Goal: Information Seeking & Learning: Find specific page/section

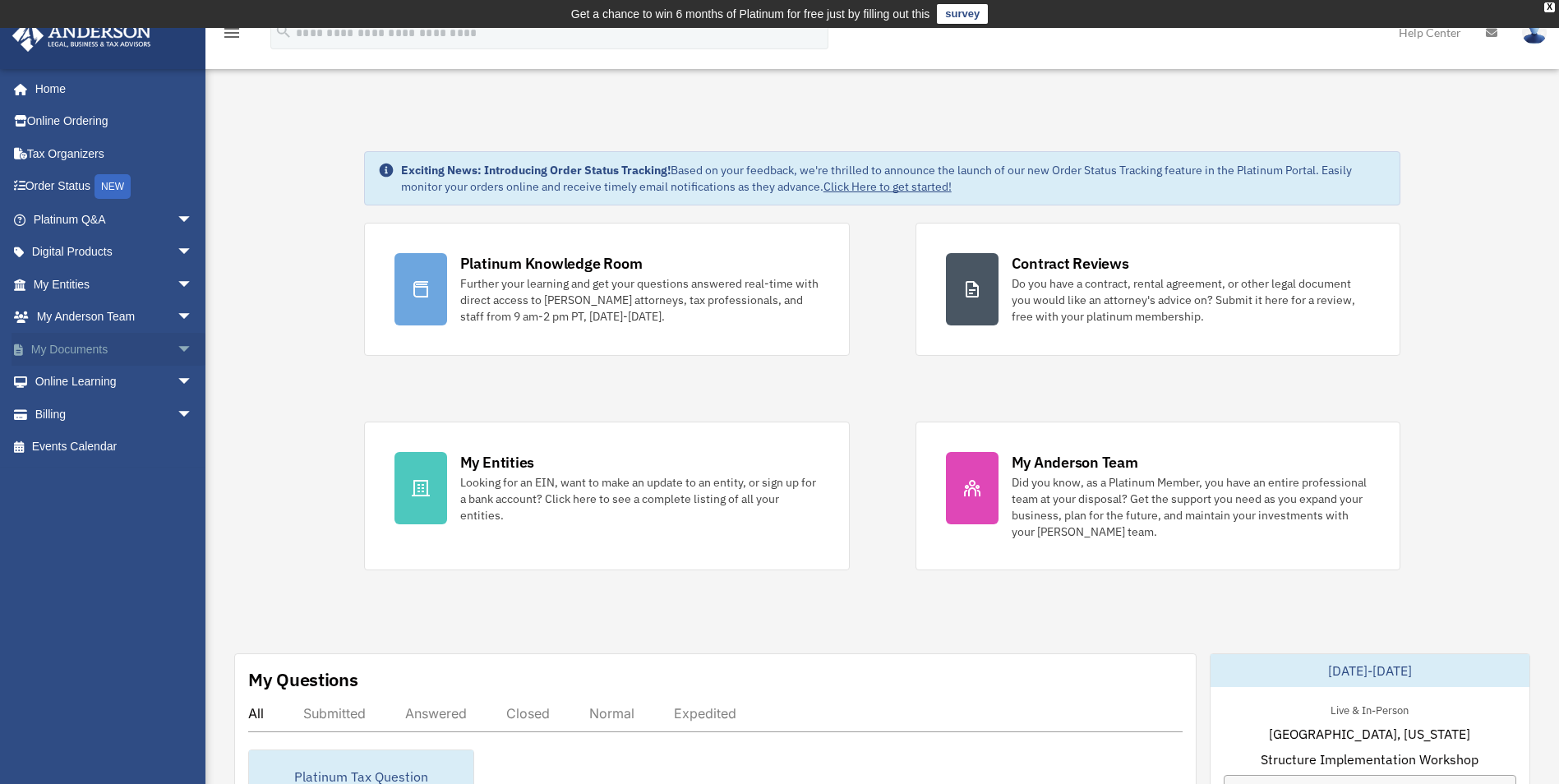
click at [104, 353] on link "My Documents arrow_drop_down" at bounding box center [115, 349] width 207 height 33
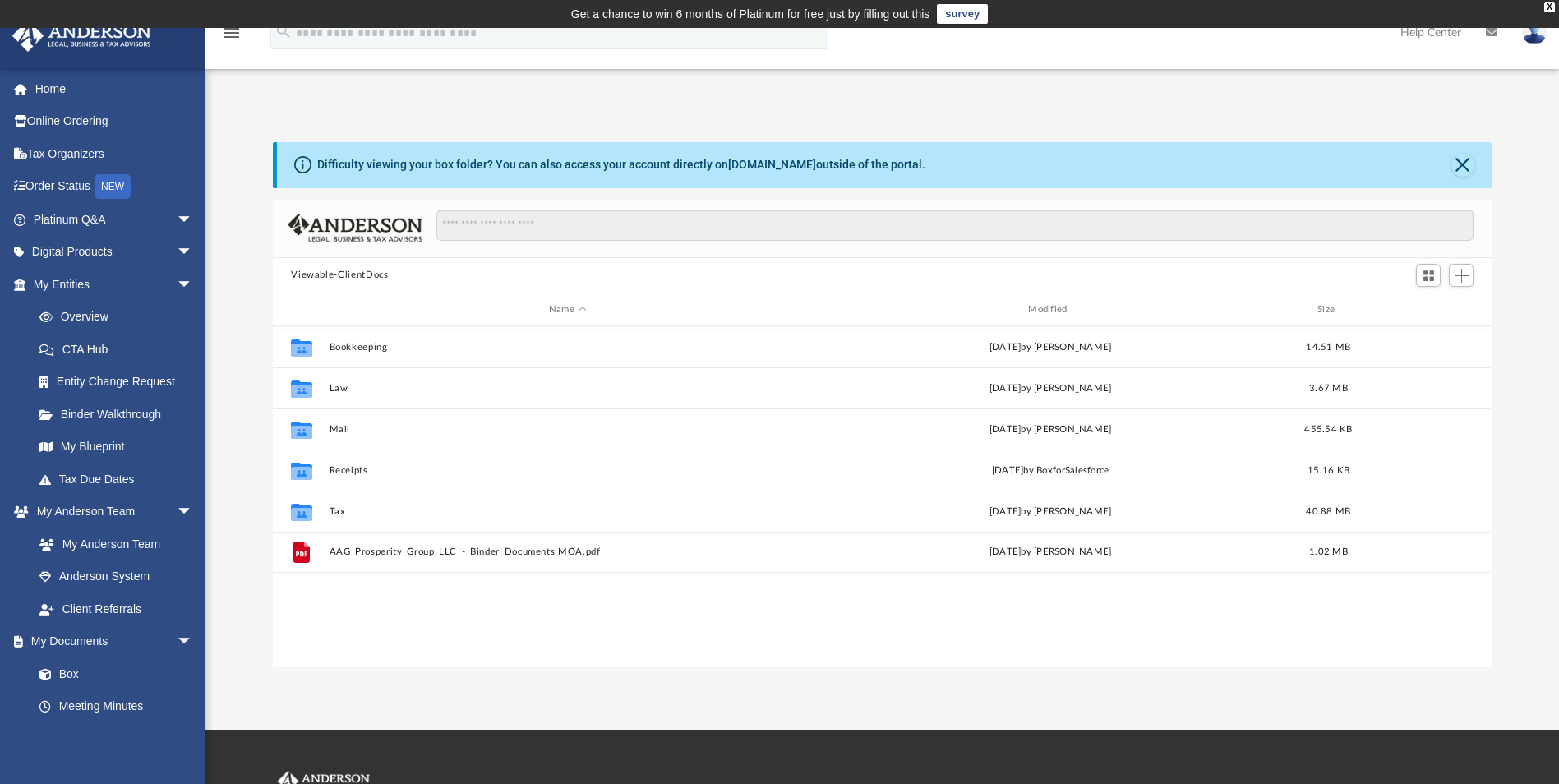
scroll to position [361, 1207]
click at [80, 673] on link "Box" at bounding box center [120, 673] width 195 height 33
click at [93, 315] on link "Overview" at bounding box center [120, 317] width 195 height 33
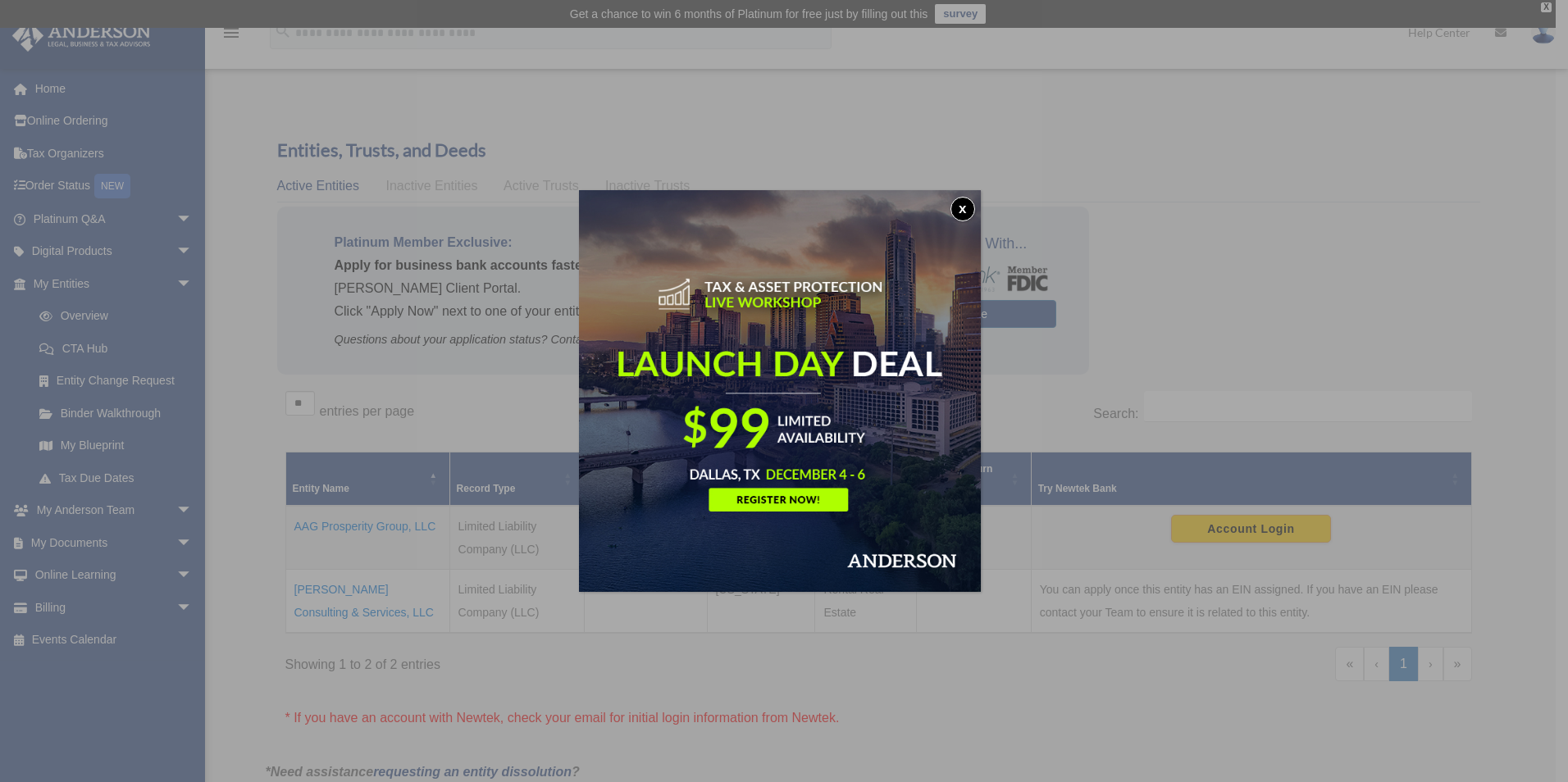
drag, startPoint x: 963, startPoint y: 210, endPoint x: 956, endPoint y: 215, distance: 8.6
click at [963, 210] on button "x" at bounding box center [962, 209] width 25 height 25
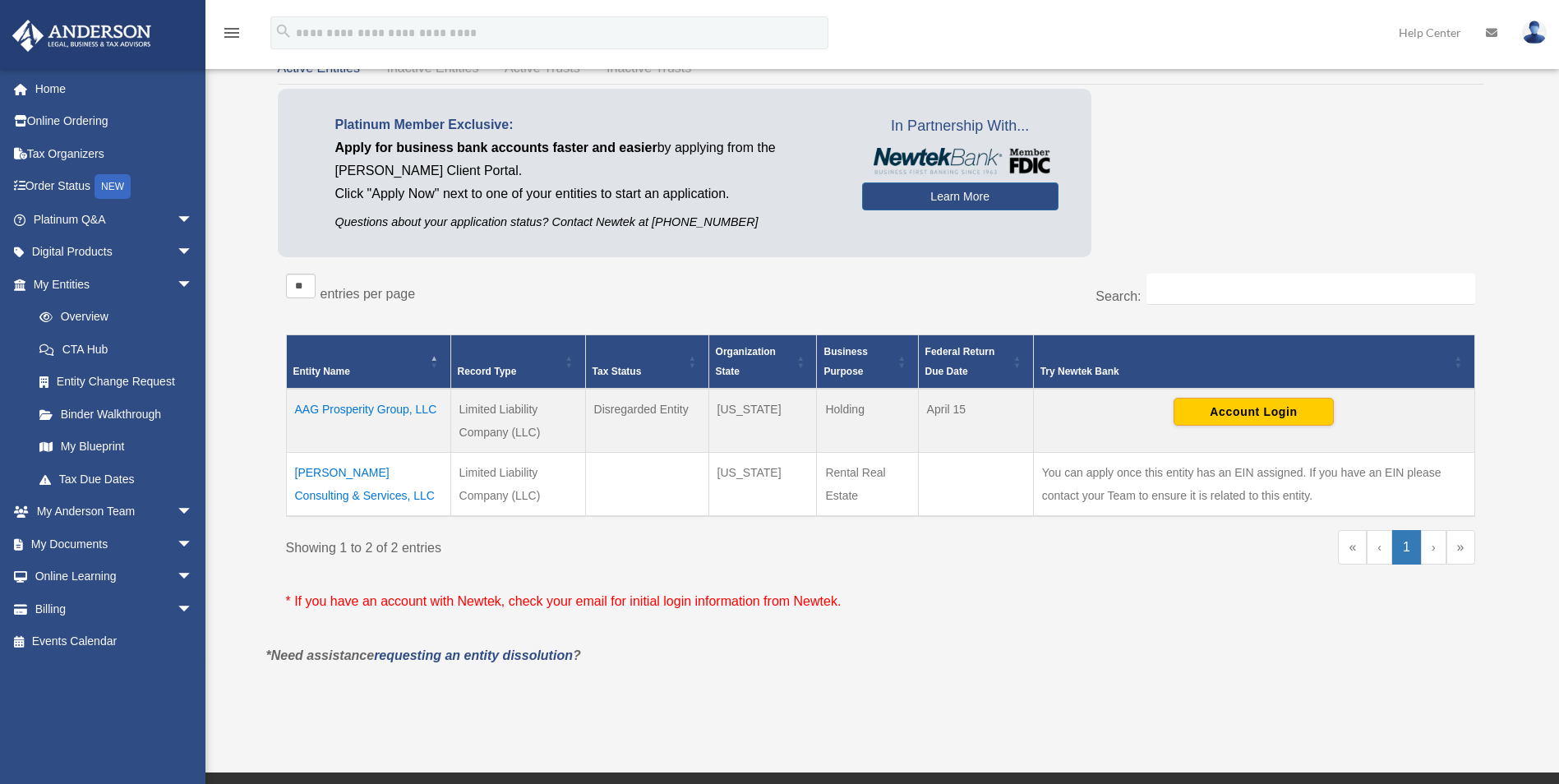
scroll to position [82, 0]
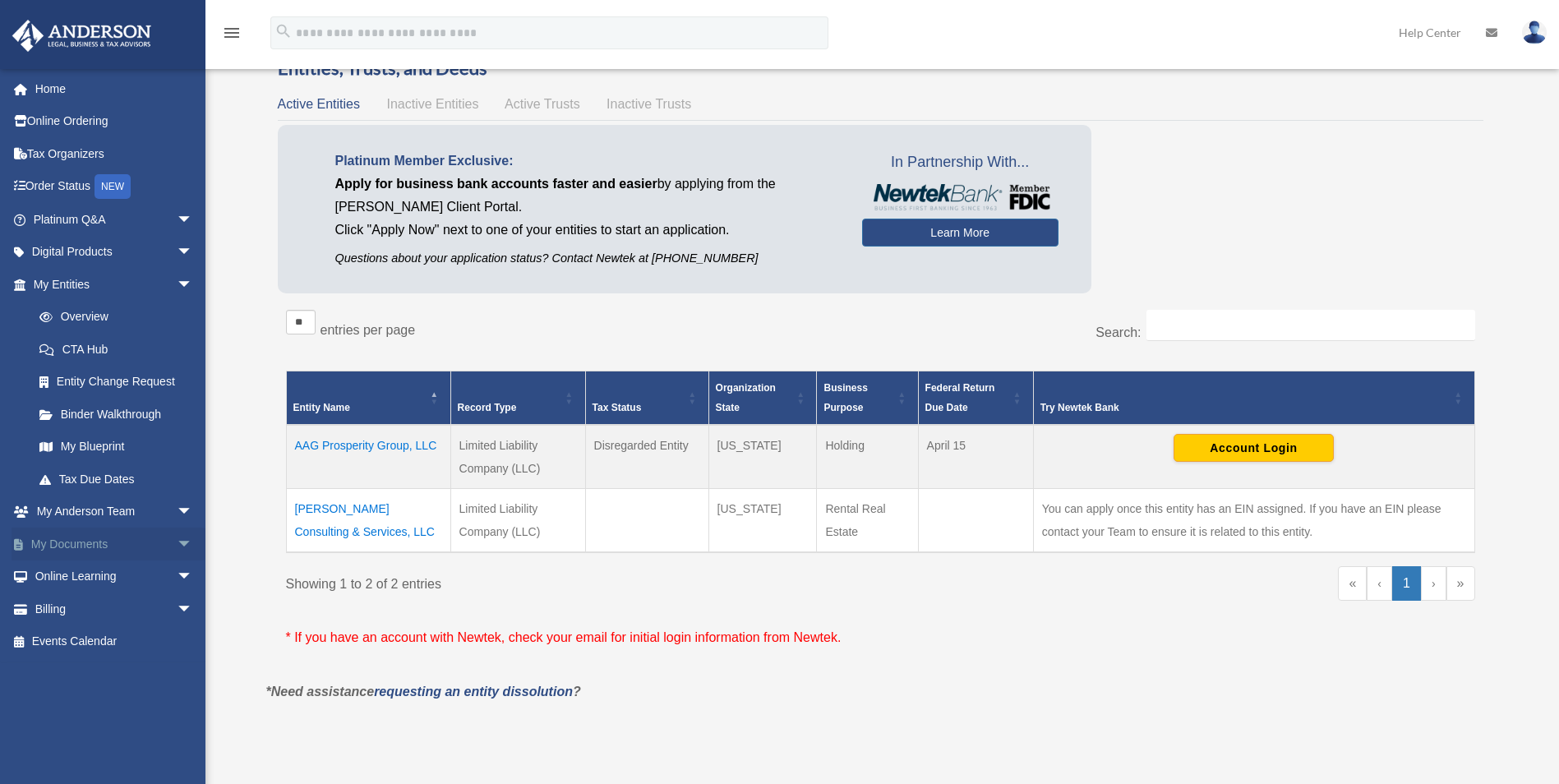
click at [94, 543] on link "My Documents arrow_drop_down" at bounding box center [115, 543] width 207 height 33
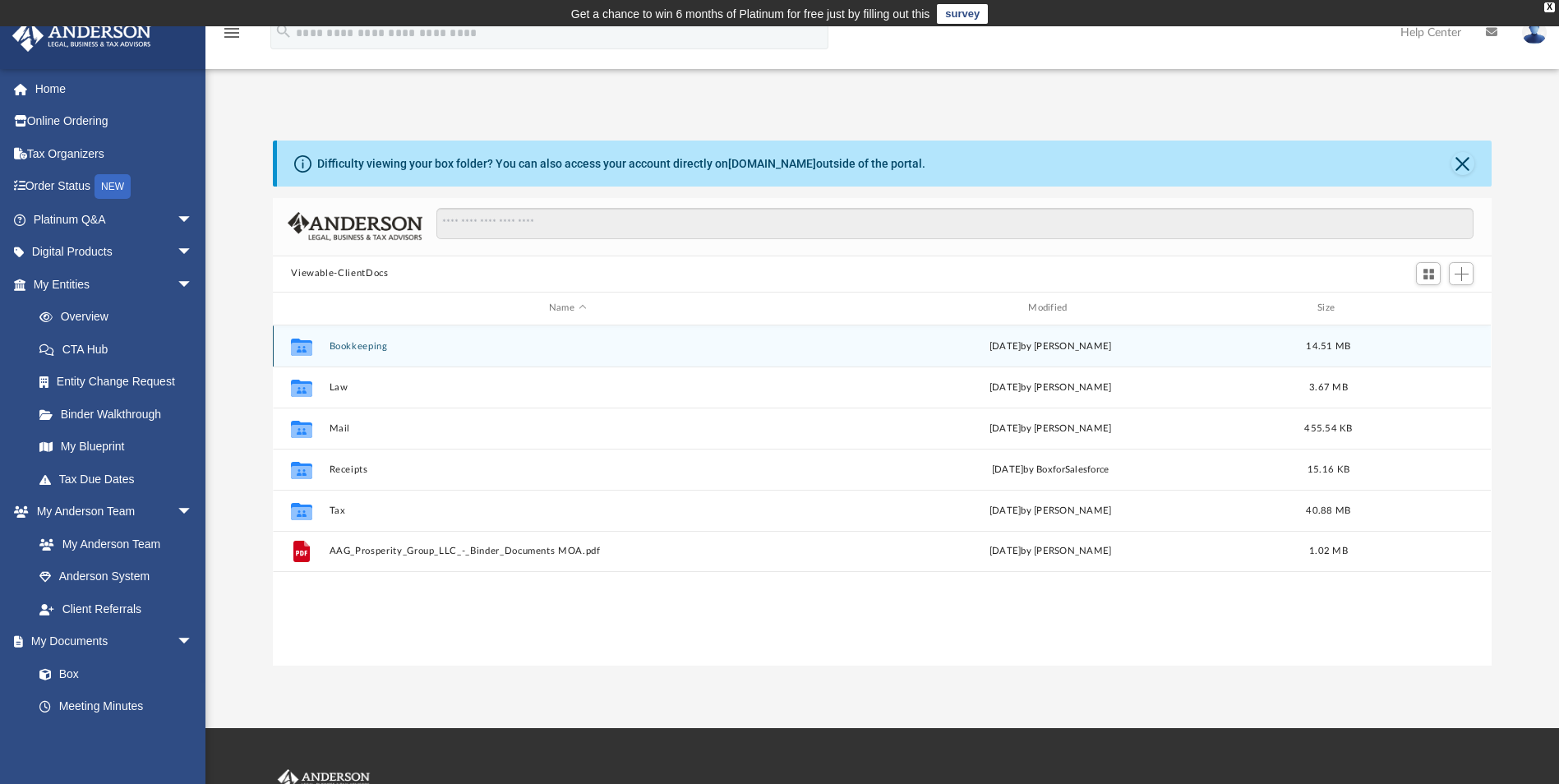
scroll to position [361, 1207]
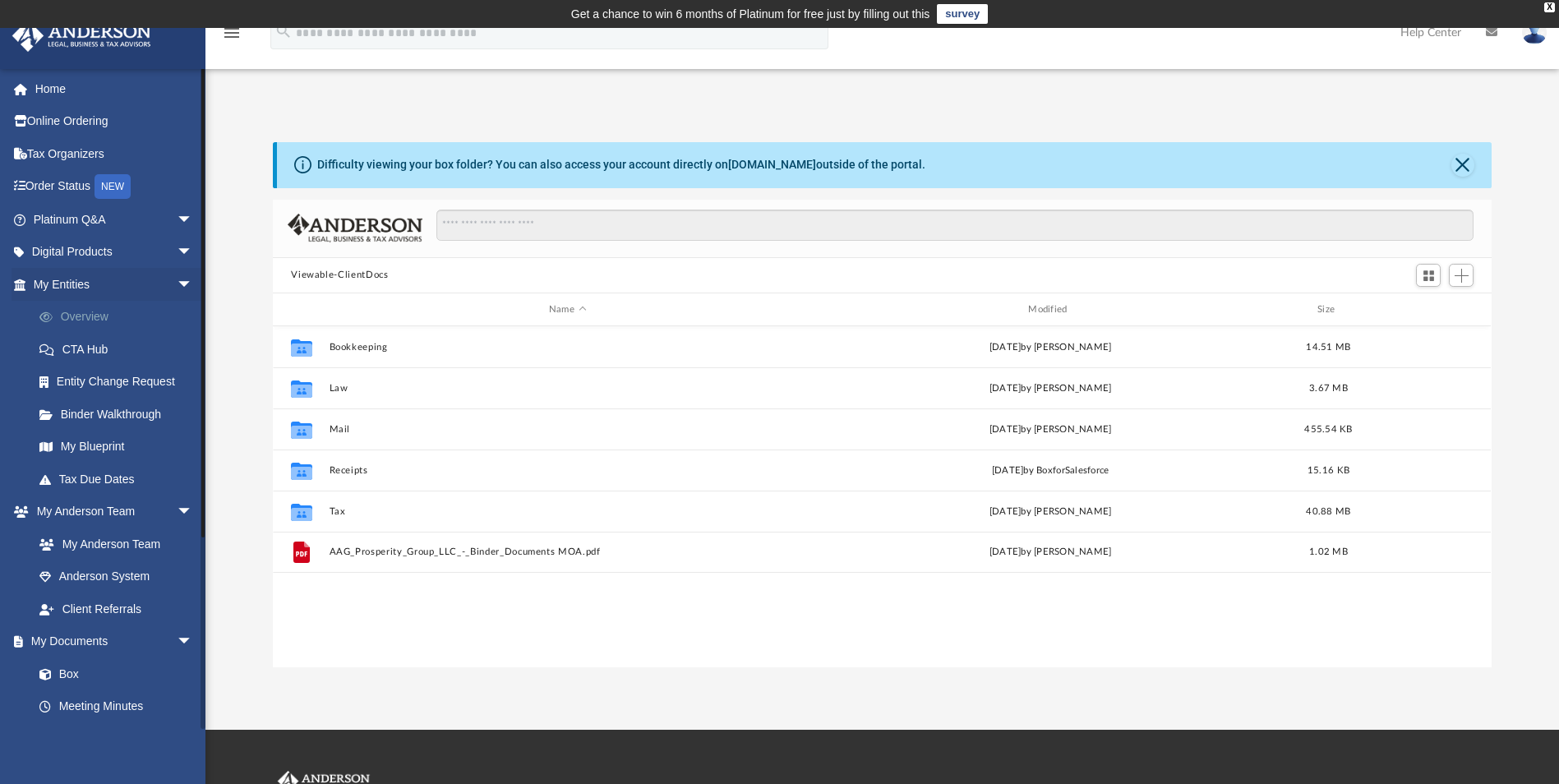
click at [89, 317] on link "Overview" at bounding box center [120, 317] width 195 height 33
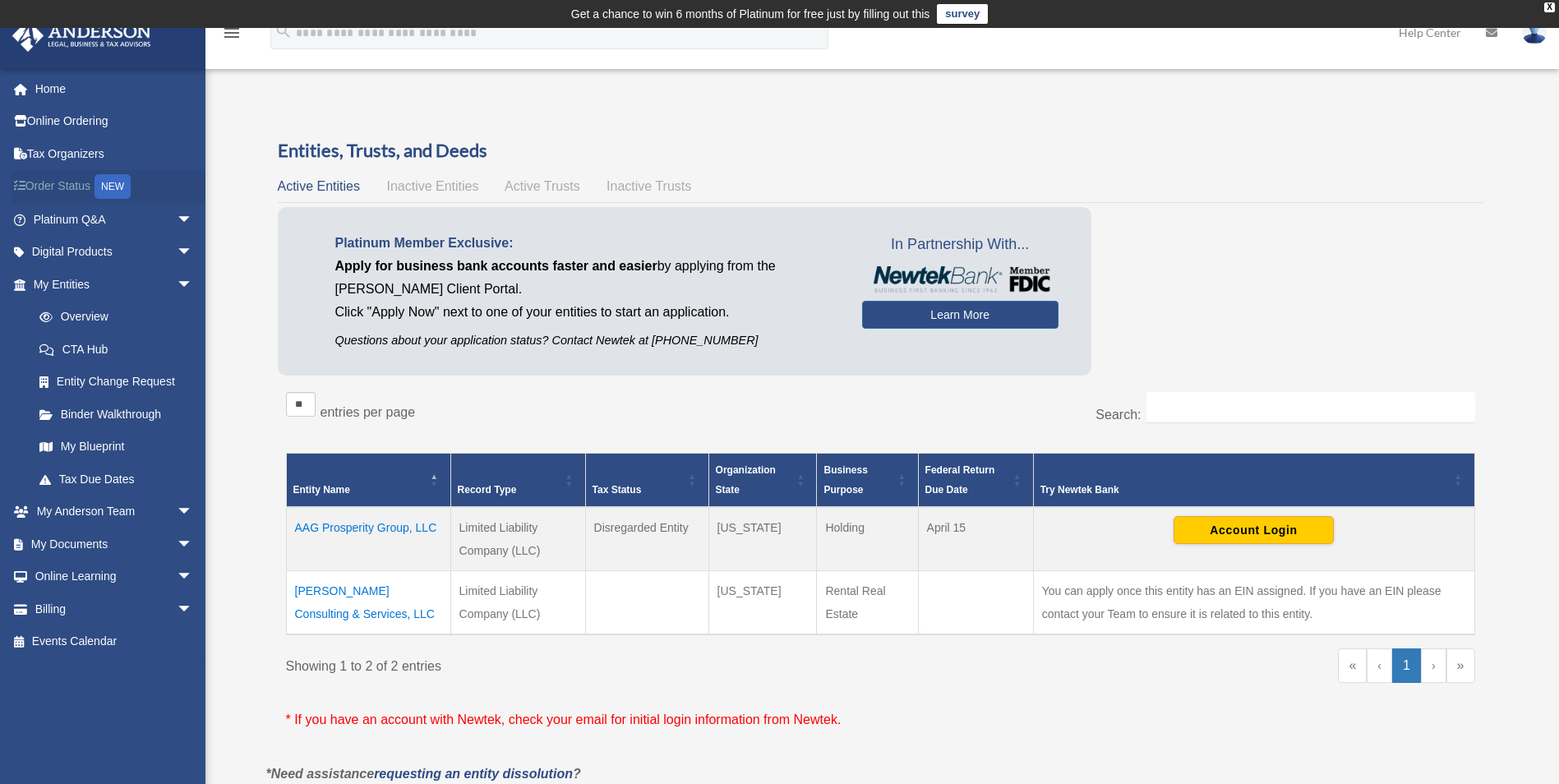
click at [61, 186] on link "Order Status NEW" at bounding box center [115, 187] width 207 height 34
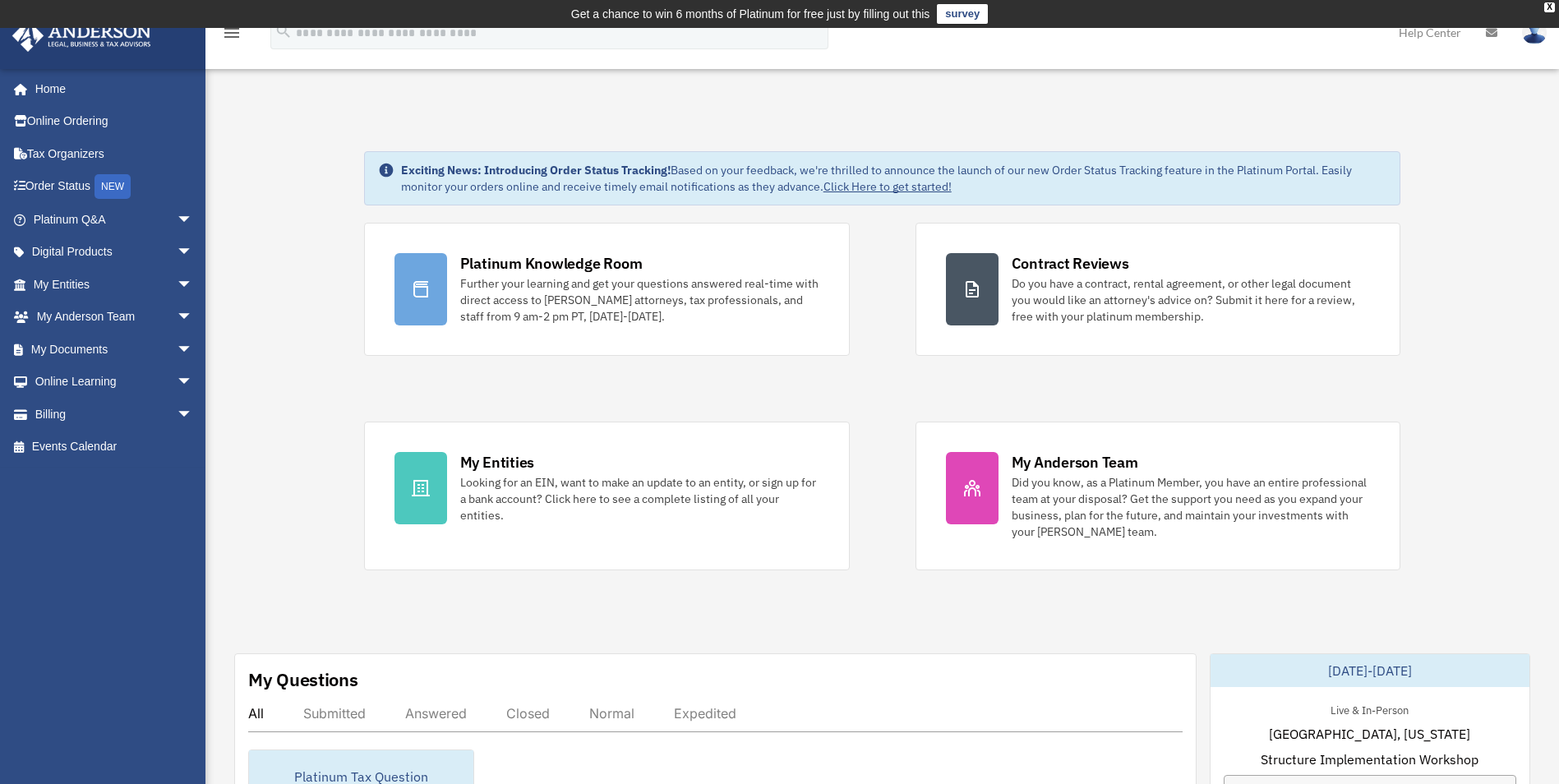
click at [862, 185] on link "Click Here to get started!" at bounding box center [887, 186] width 128 height 14
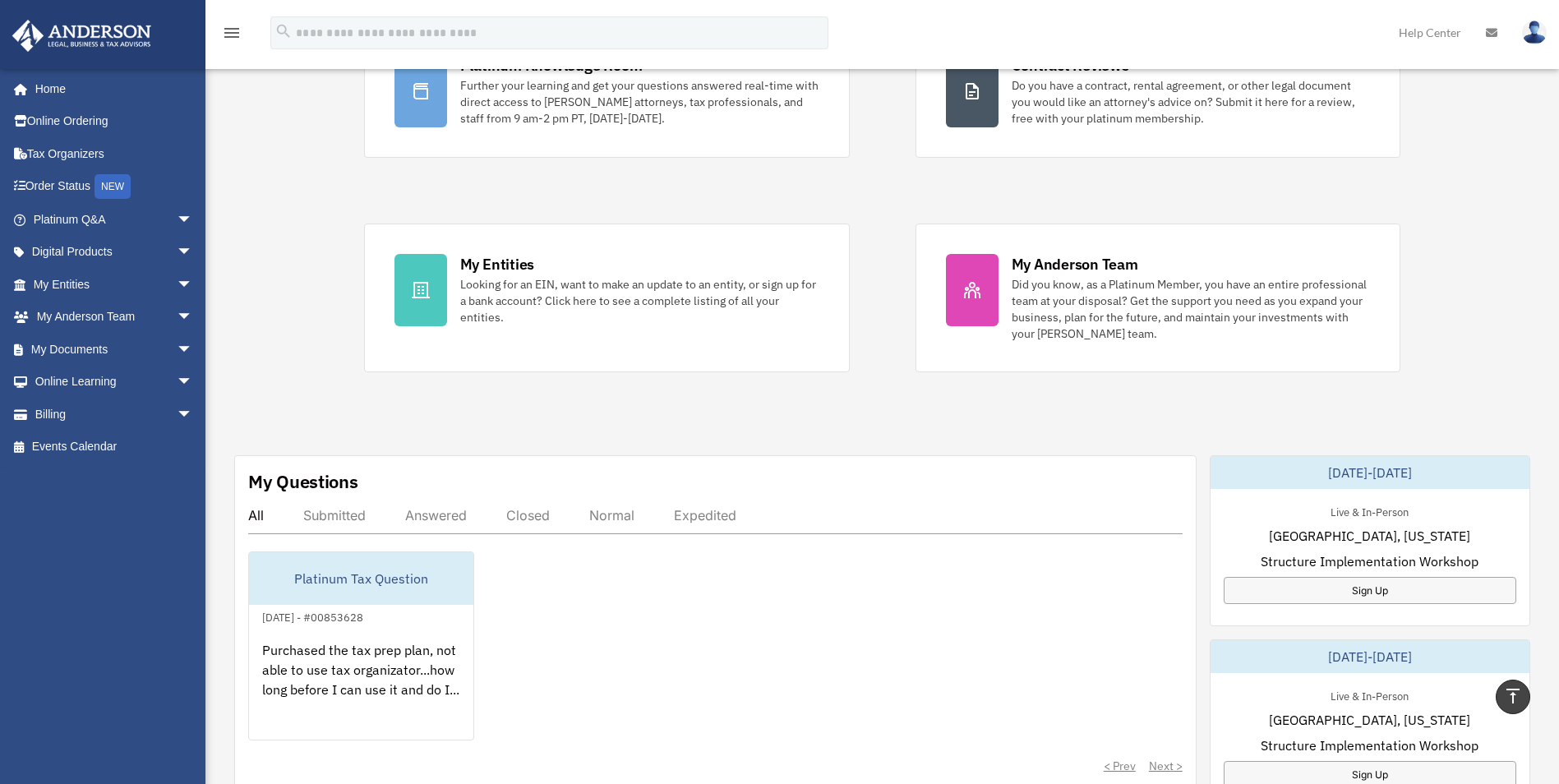
scroll to position [82, 0]
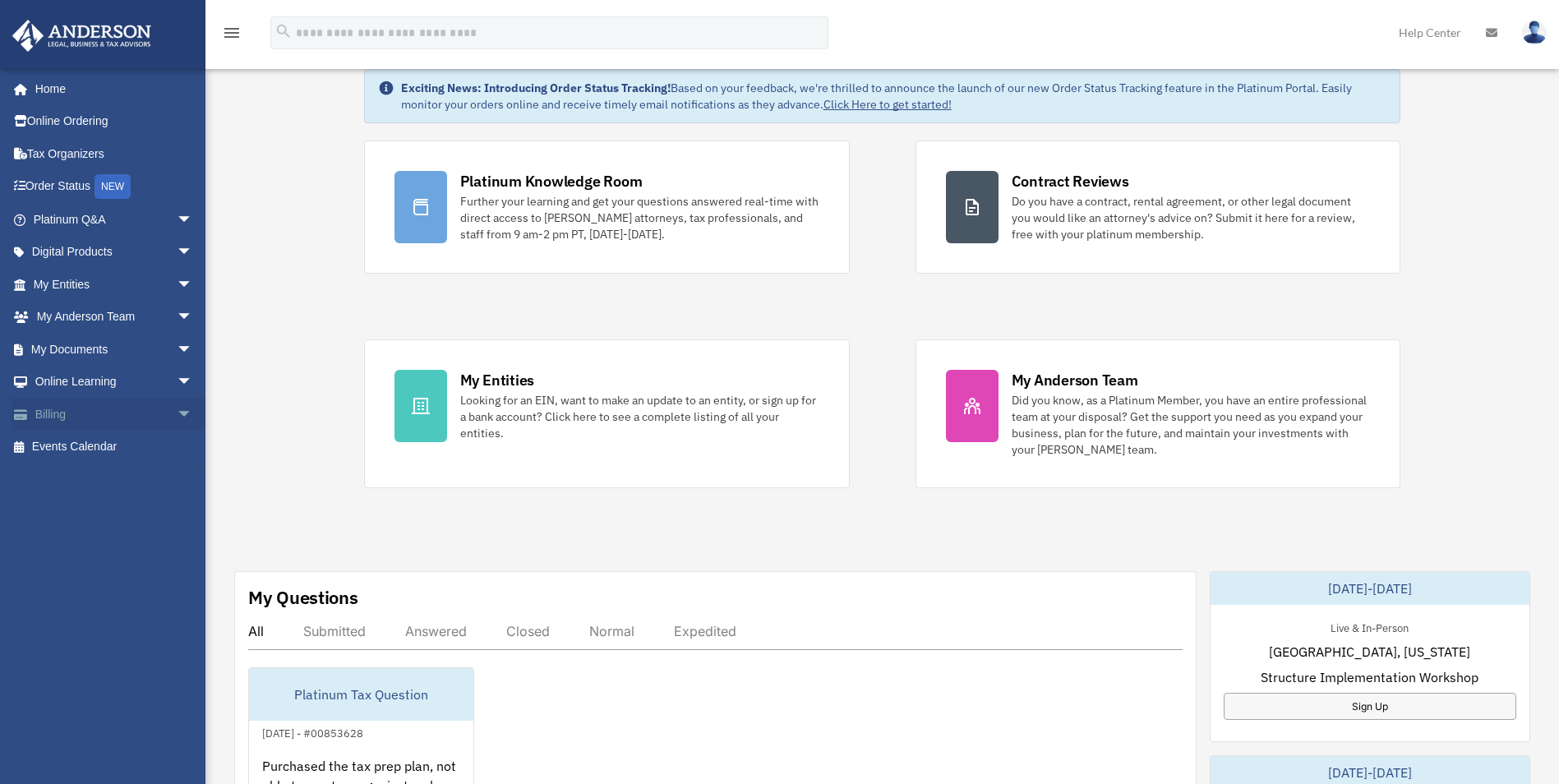
click at [177, 414] on span "arrow_drop_down" at bounding box center [193, 415] width 33 height 34
click at [101, 477] on link "Past Invoices" at bounding box center [120, 480] width 195 height 33
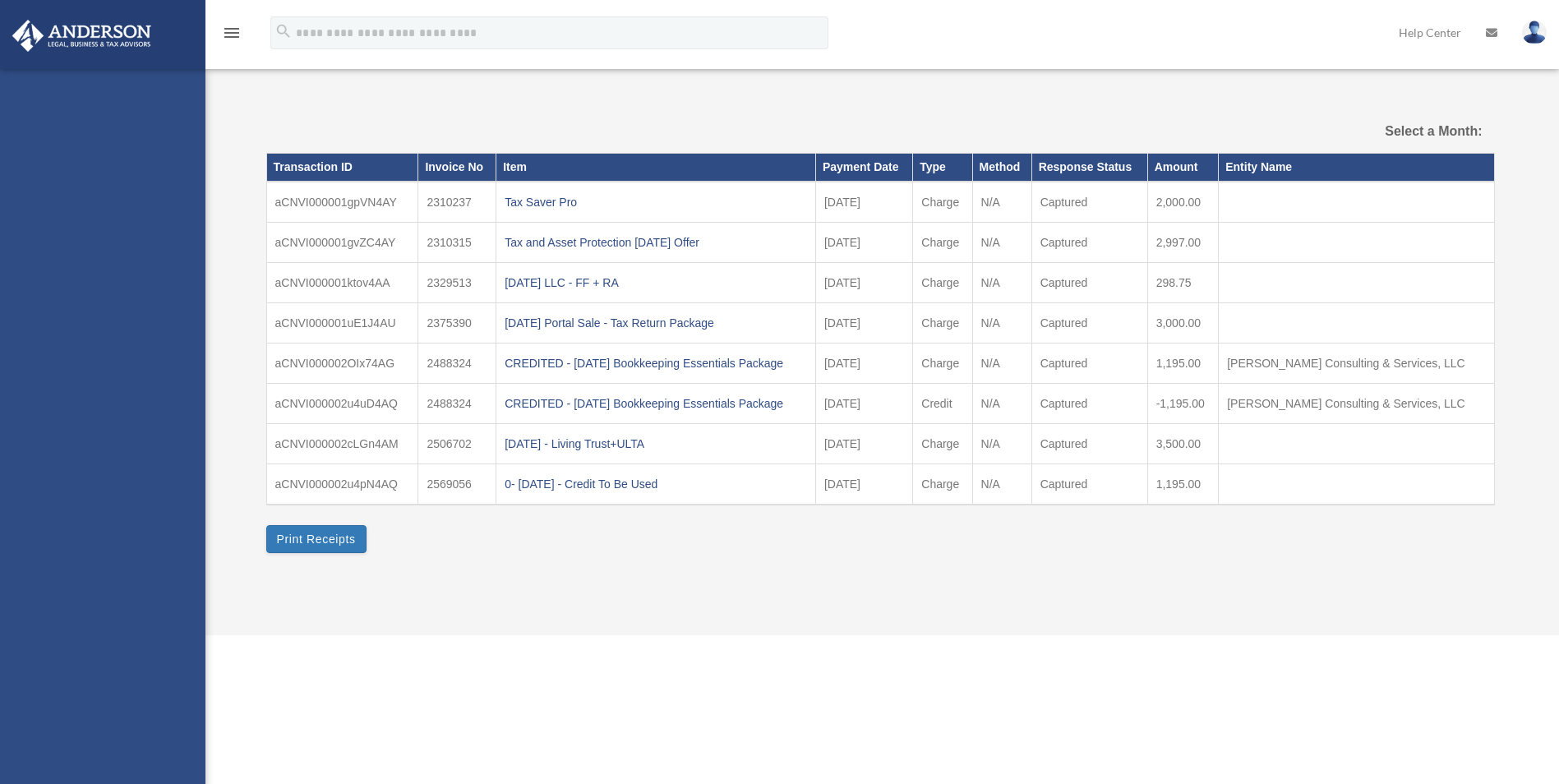
select select
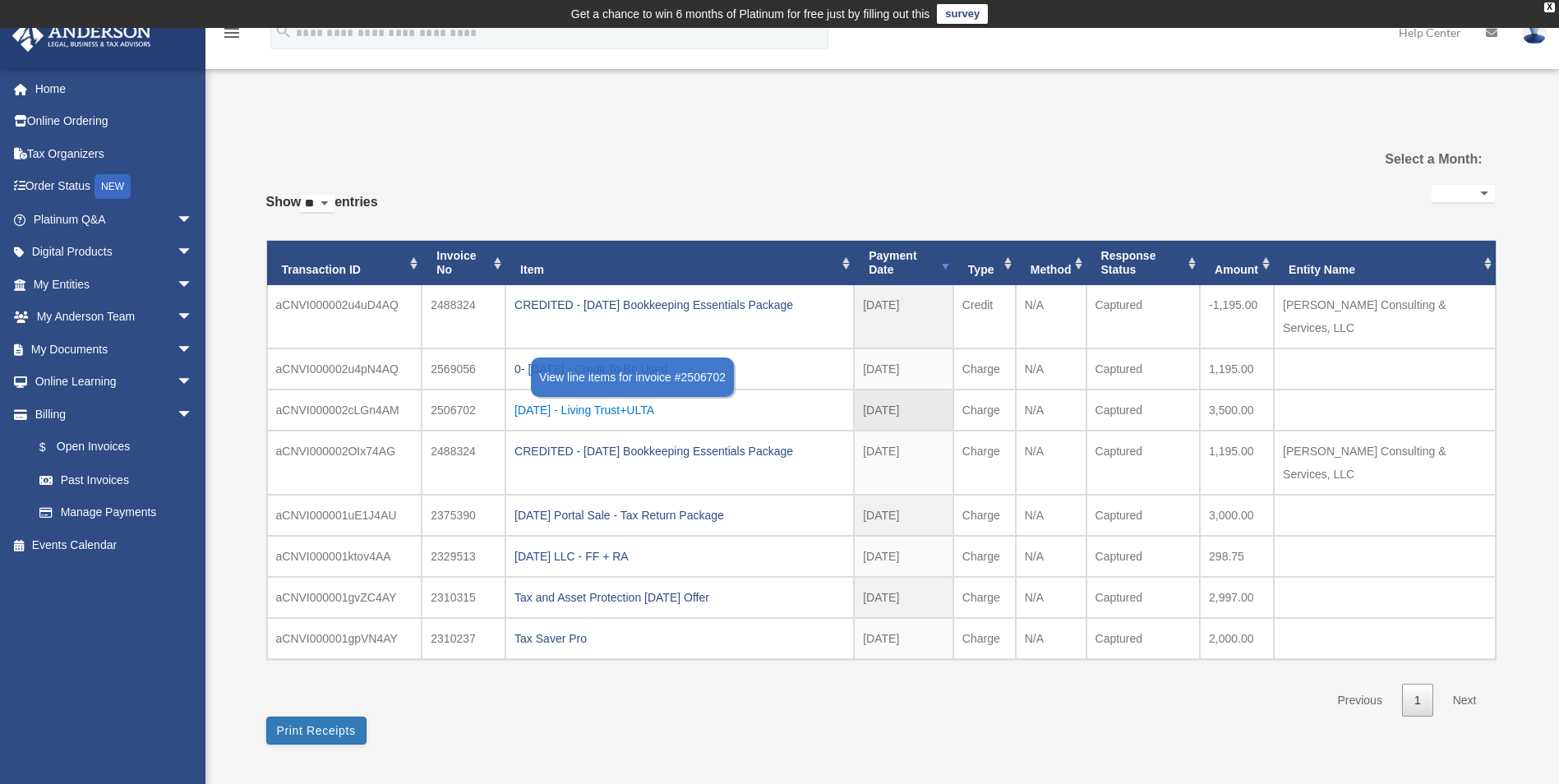
click at [663, 399] on div "2025.06.03 - Living Trust+ULTA" at bounding box center [680, 410] width 330 height 23
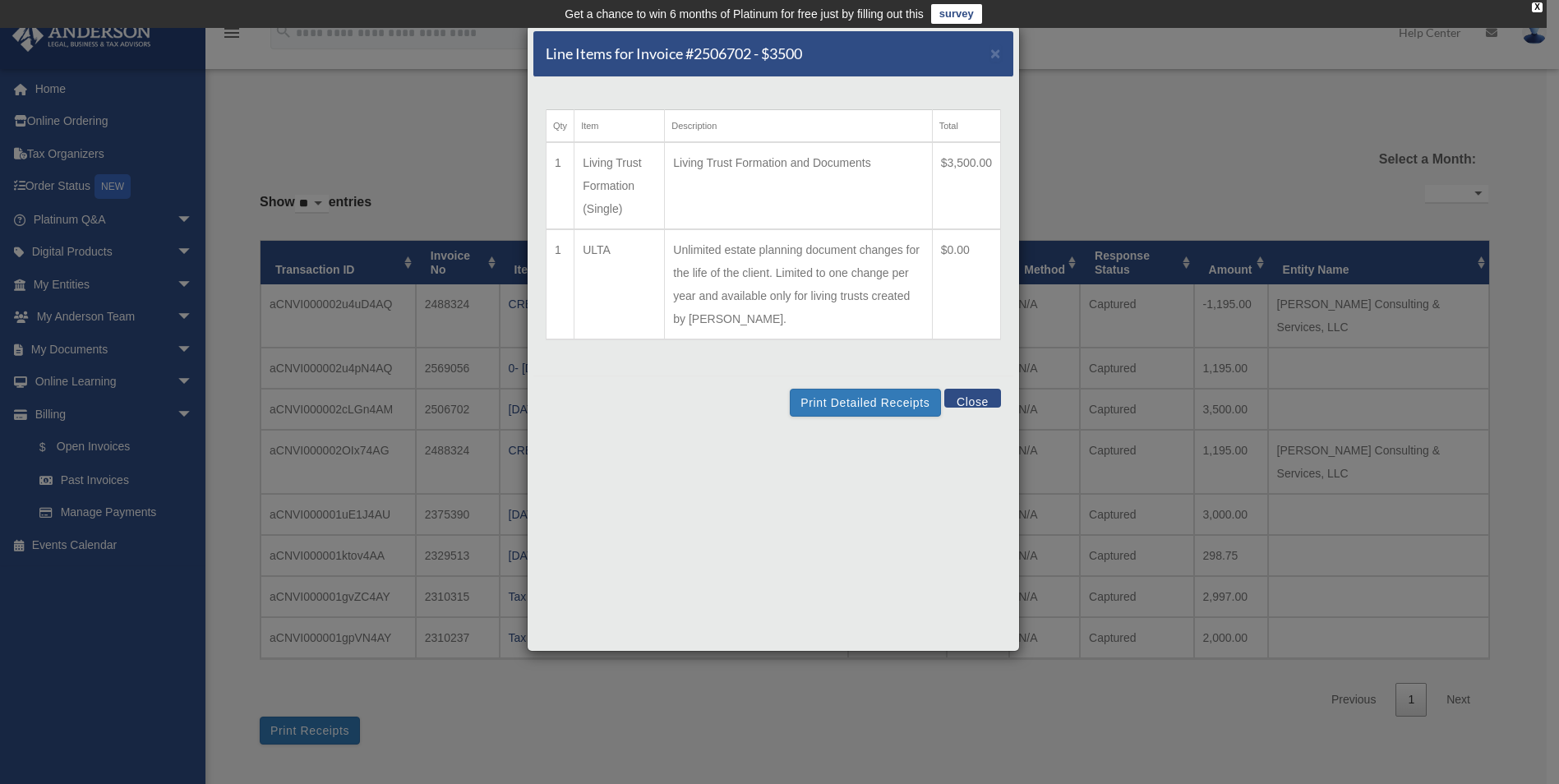
click at [989, 397] on button "Close" at bounding box center [972, 398] width 57 height 19
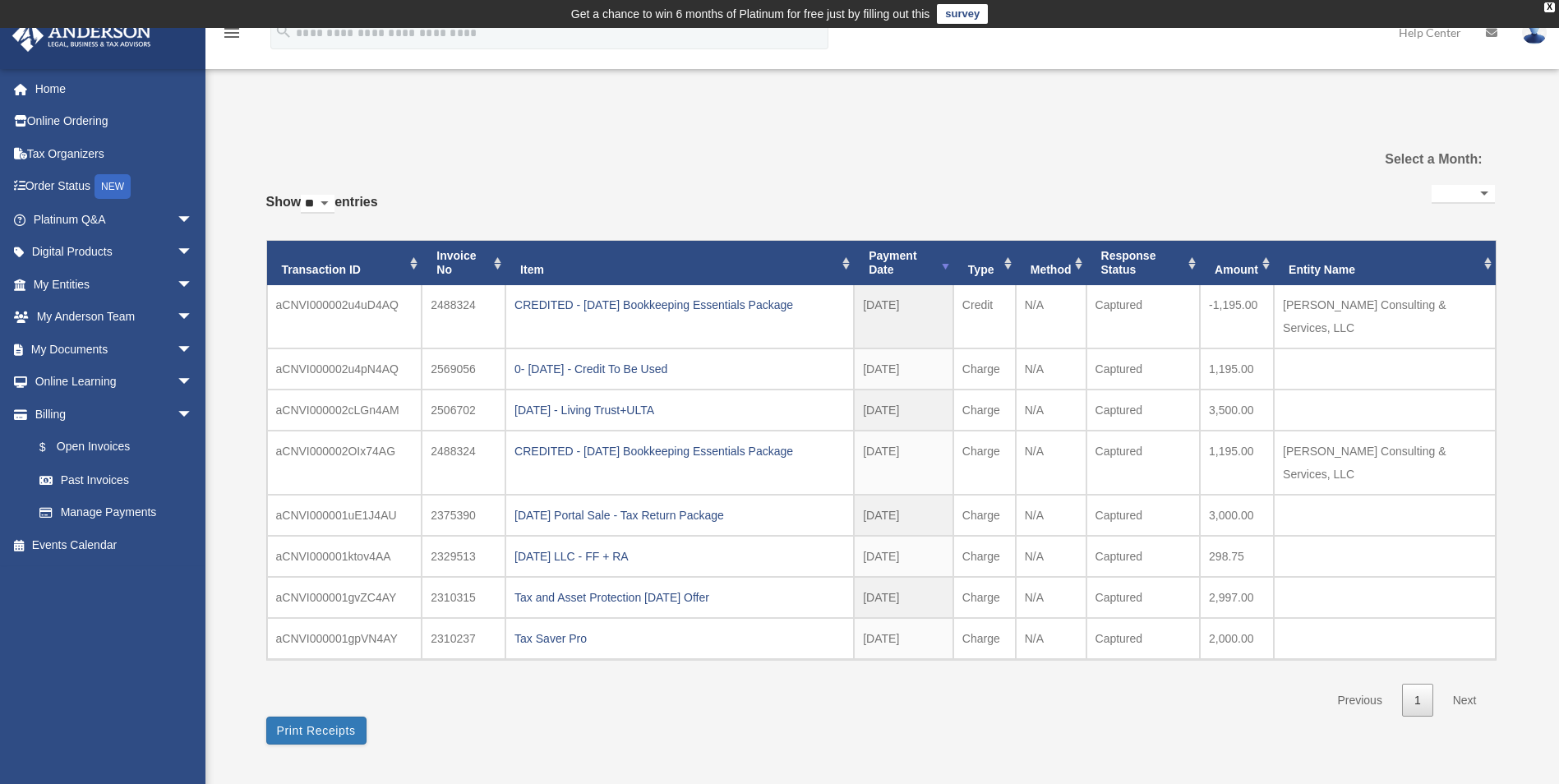
click at [1016, 128] on div "**********" at bounding box center [880, 441] width 1229 height 646
click at [334, 35] on input "search" at bounding box center [549, 32] width 558 height 33
type input "**********"
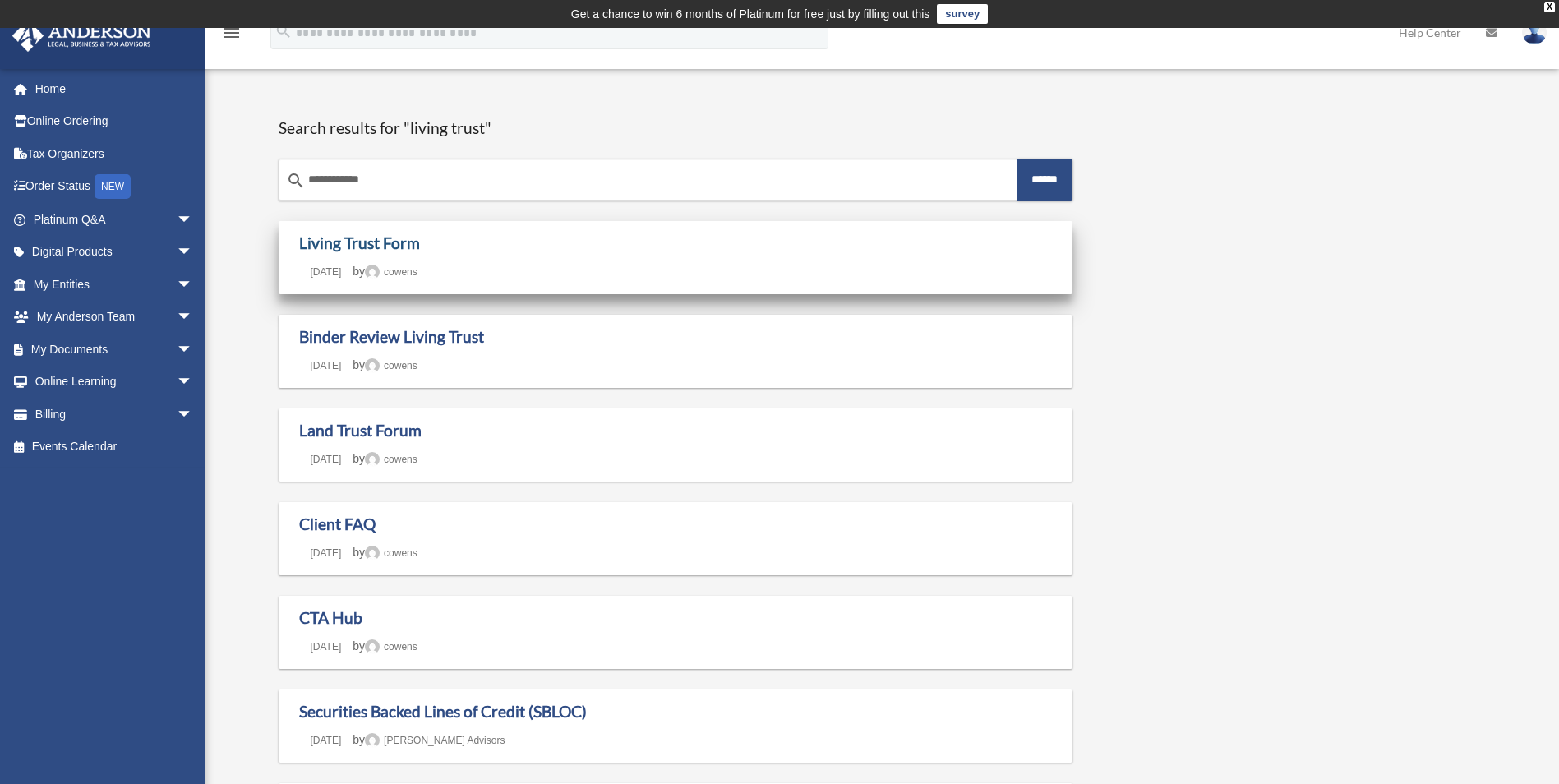
click at [365, 242] on link "Living Trust Form" at bounding box center [360, 242] width 121 height 19
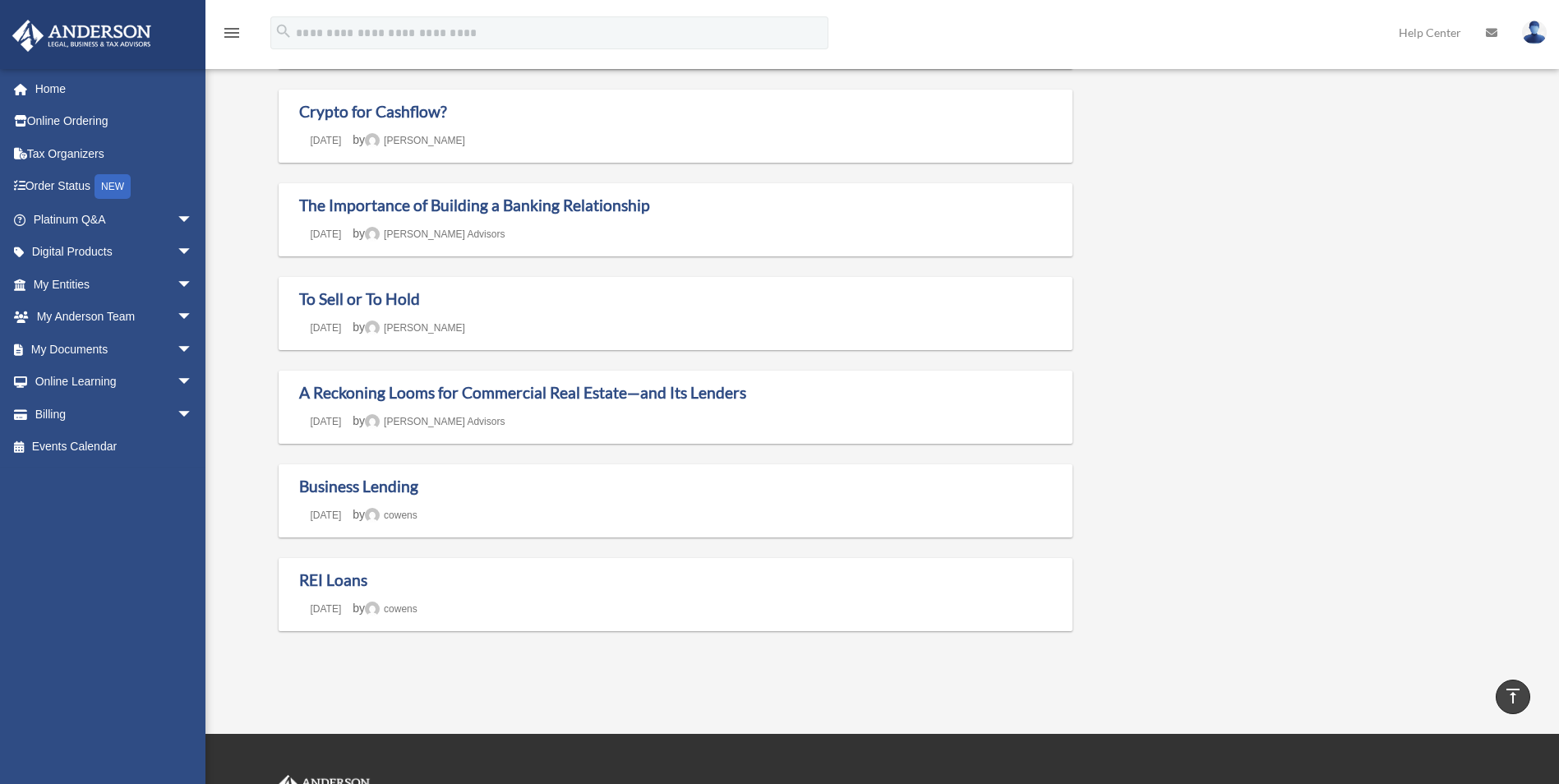
scroll to position [1114, 0]
